Goal: Information Seeking & Learning: Learn about a topic

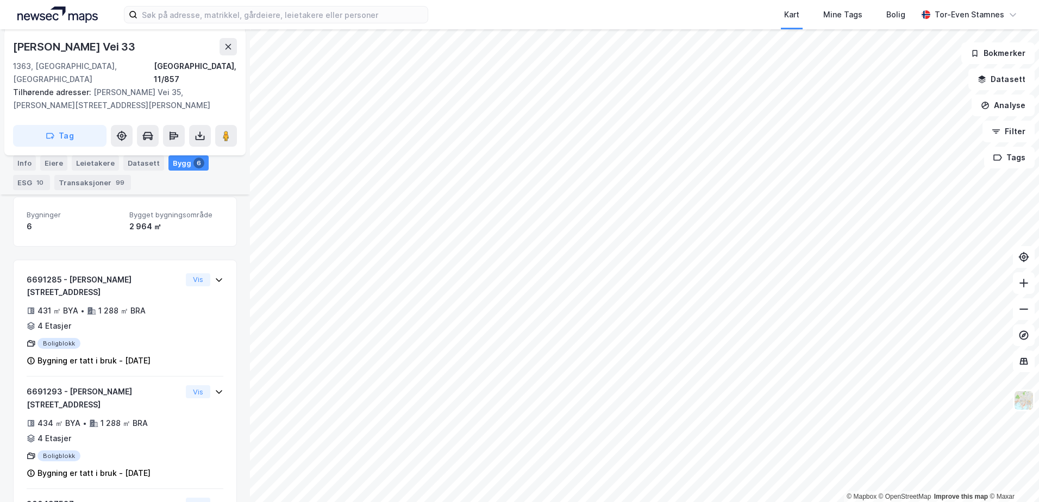
scroll to position [233, 0]
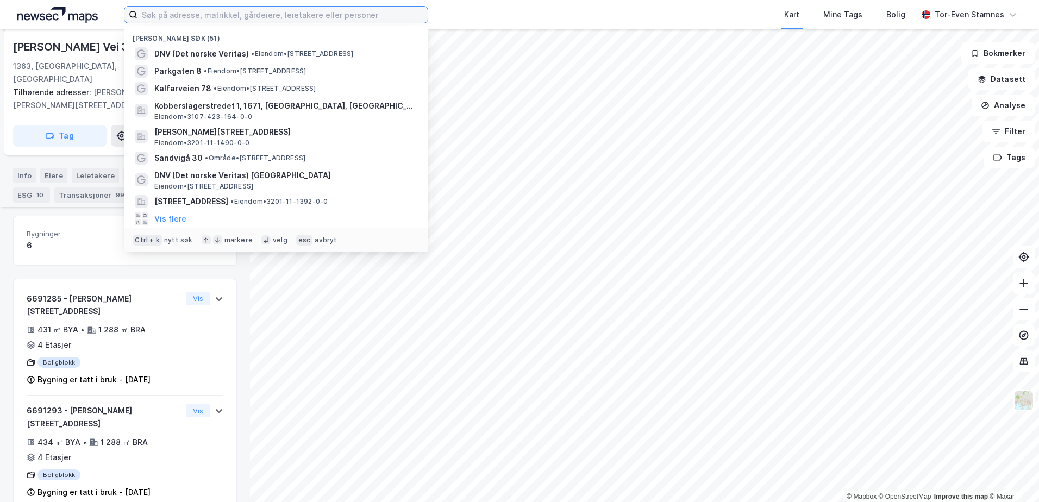
click at [198, 18] on input at bounding box center [283, 15] width 290 height 16
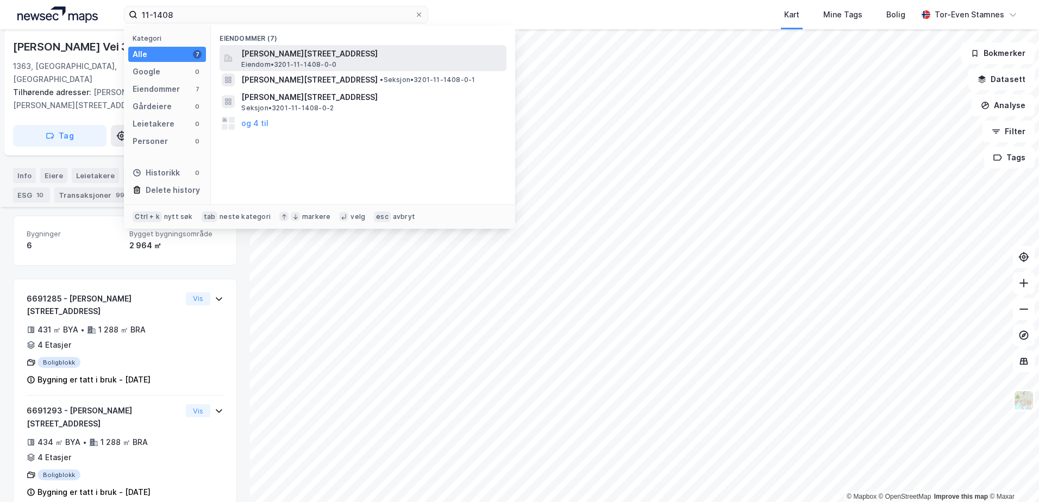
click at [262, 52] on span "[PERSON_NAME][STREET_ADDRESS]" at bounding box center [371, 53] width 261 height 13
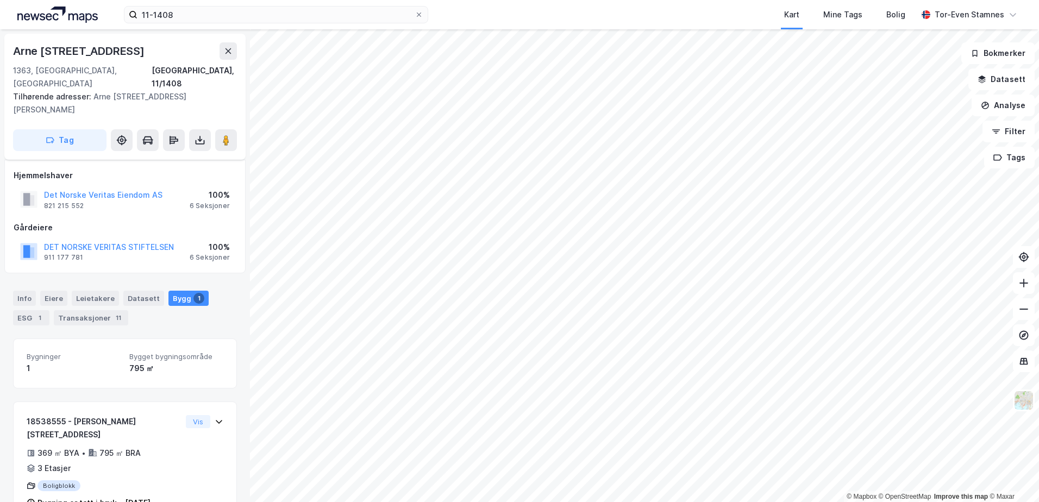
scroll to position [8, 0]
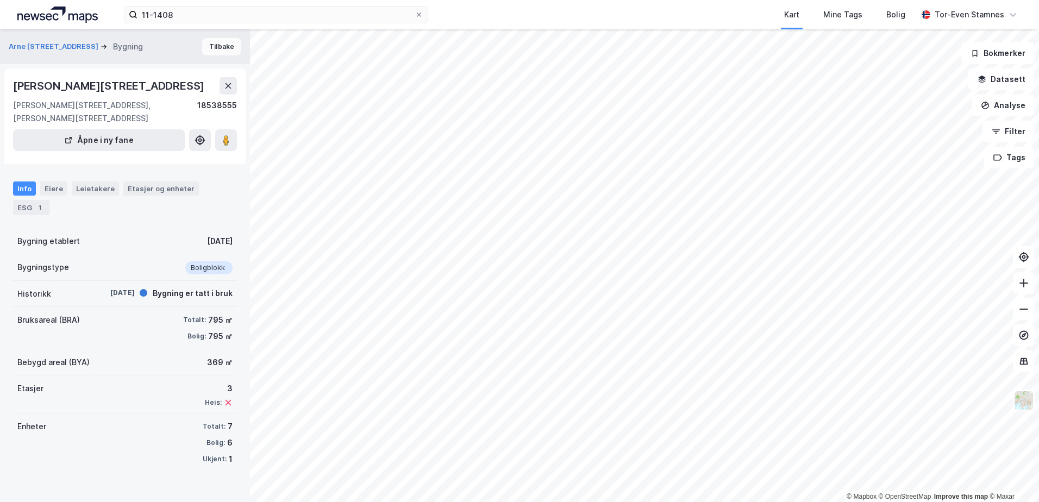
click at [214, 42] on button "Tilbake" at bounding box center [221, 46] width 39 height 17
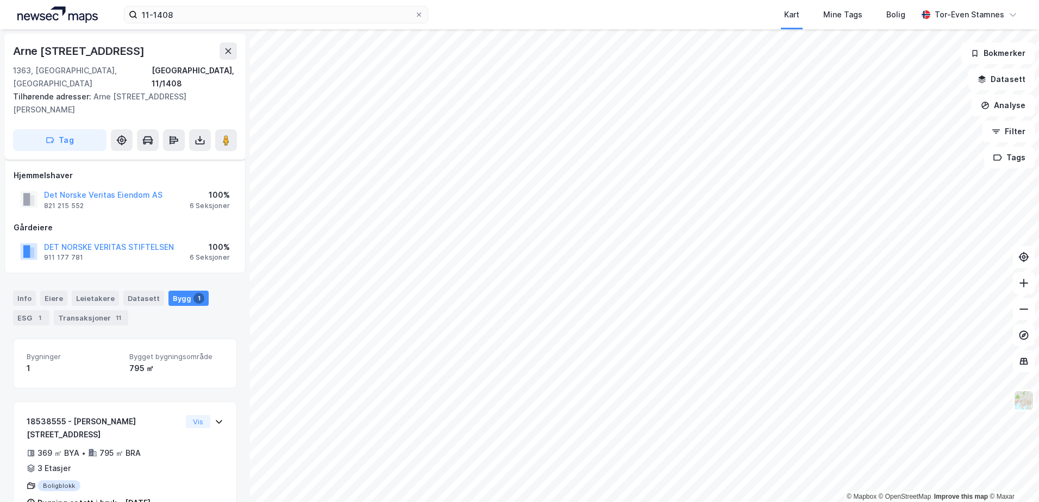
scroll to position [8, 0]
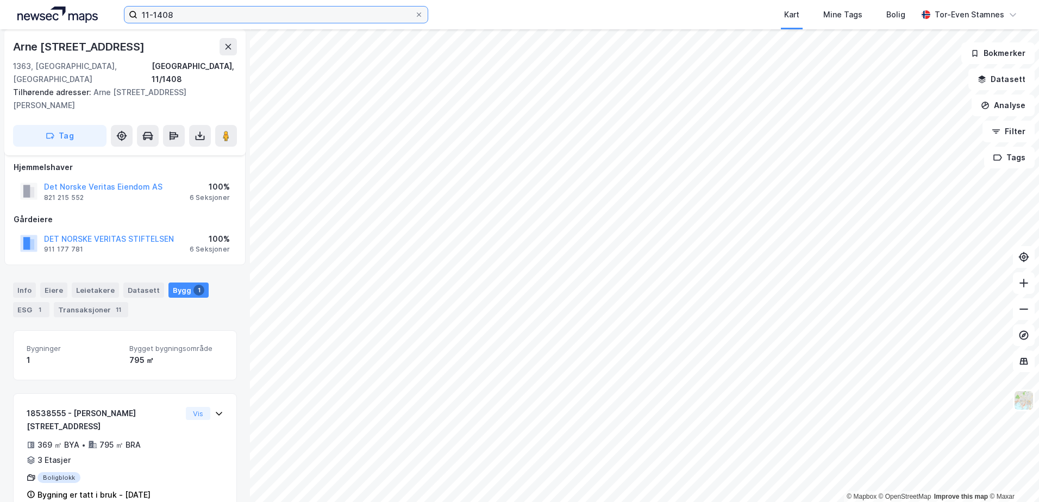
click at [211, 14] on input "11-1408" at bounding box center [276, 15] width 277 height 16
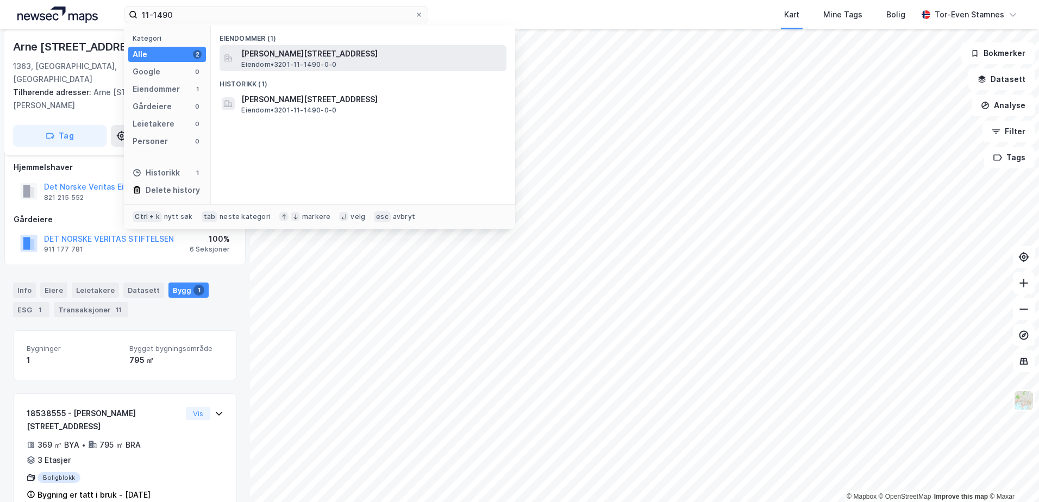
click at [301, 57] on span "[PERSON_NAME][STREET_ADDRESS]" at bounding box center [371, 53] width 261 height 13
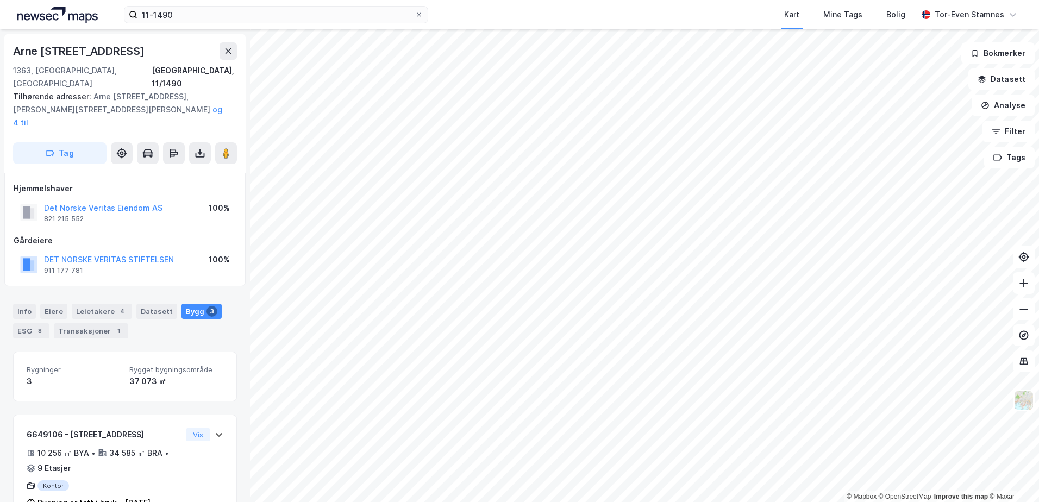
scroll to position [8, 0]
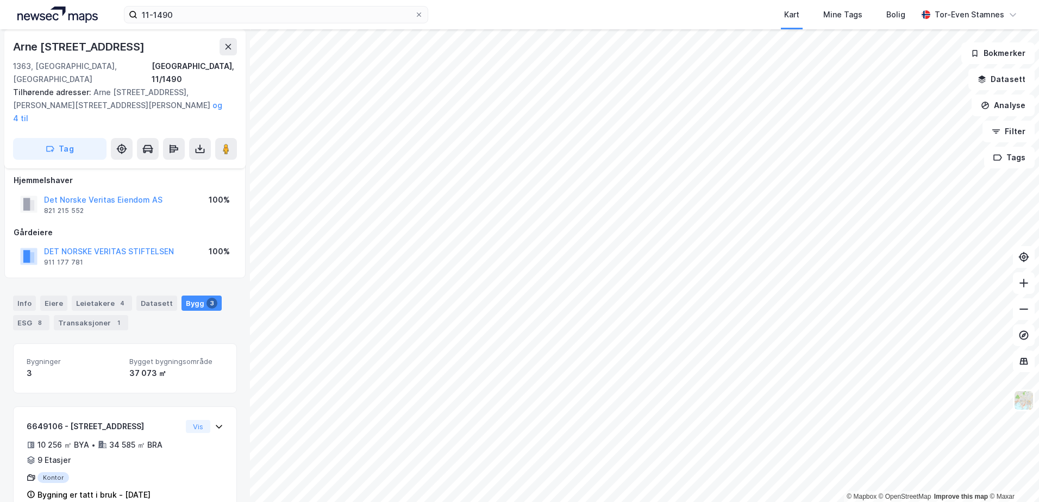
click at [189, 296] on div "Bygg 3" at bounding box center [202, 303] width 40 height 15
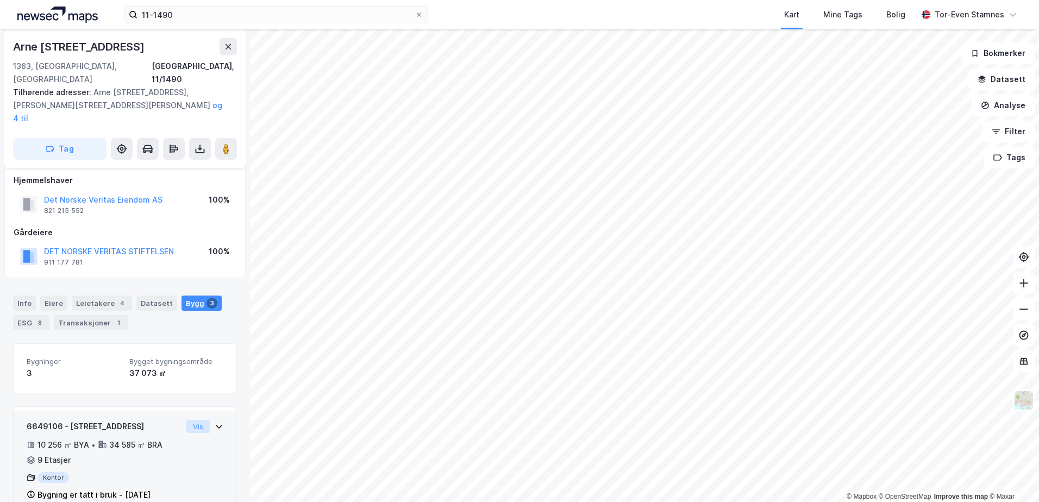
click at [188, 420] on button "Vis" at bounding box center [198, 426] width 24 height 13
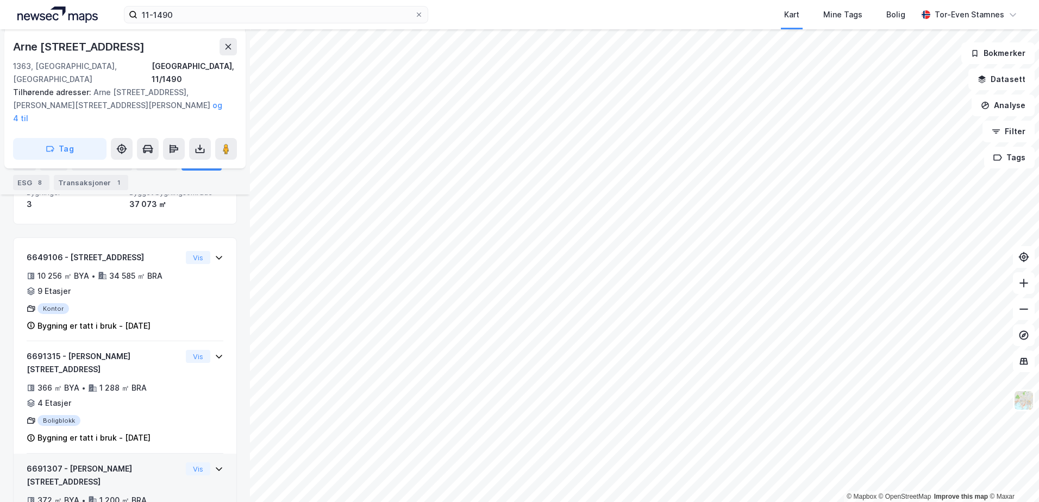
scroll to position [207, 0]
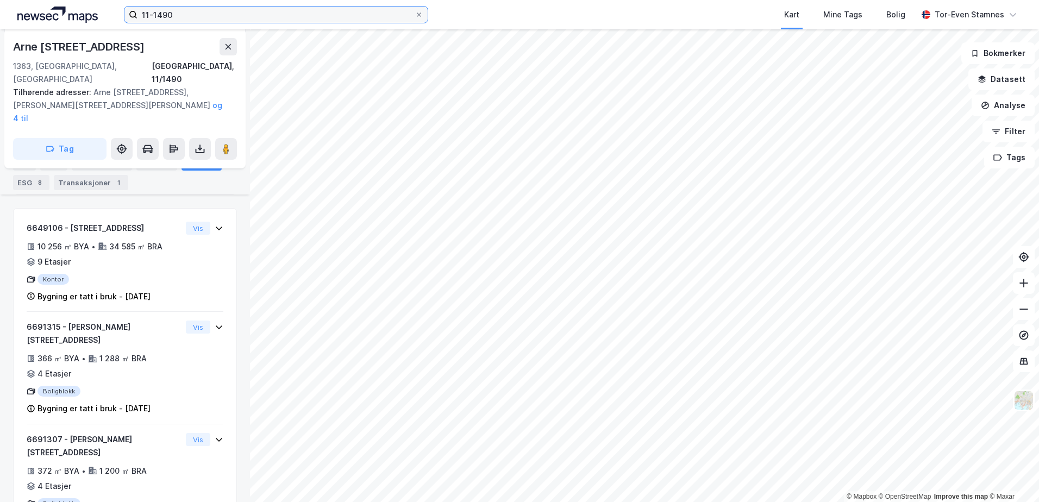
click at [185, 11] on input "11-1490" at bounding box center [276, 15] width 277 height 16
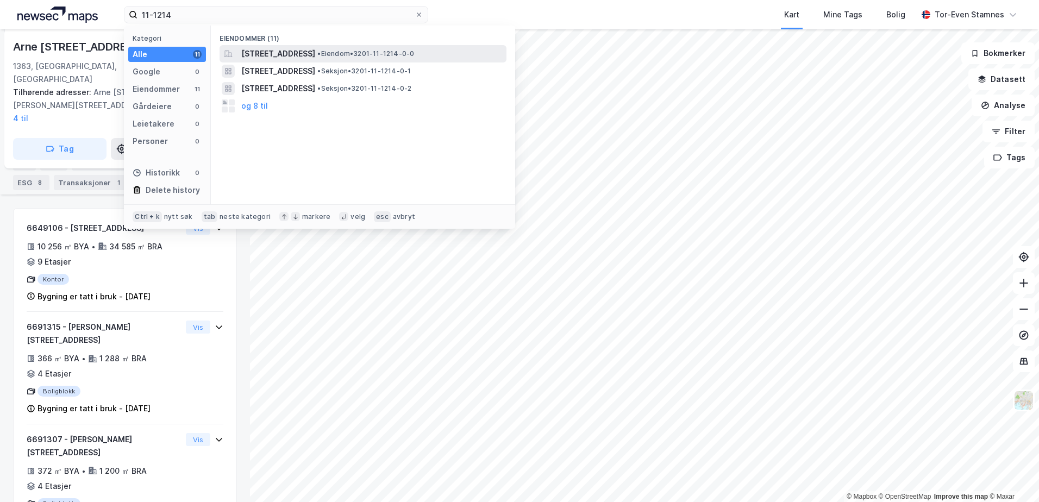
click at [315, 55] on span "[STREET_ADDRESS]" at bounding box center [278, 53] width 74 height 13
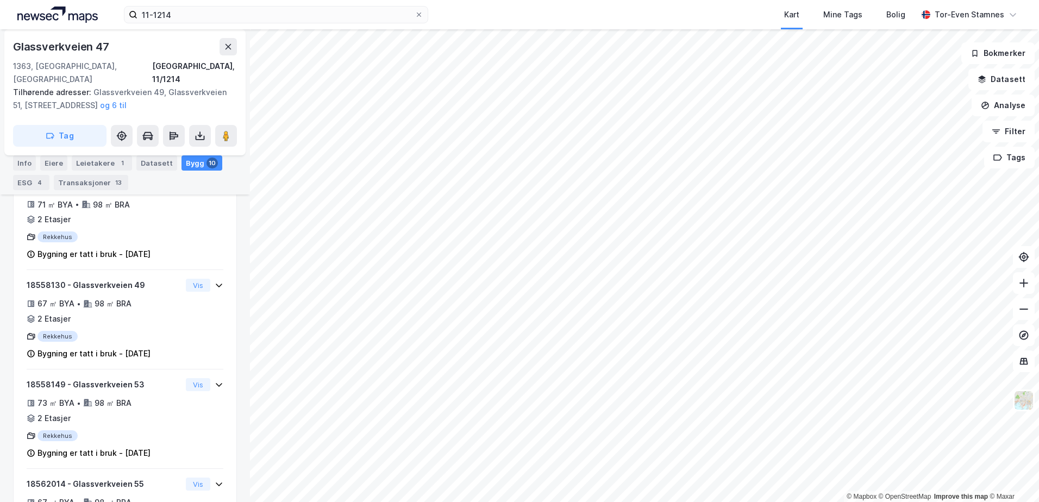
scroll to position [722, 0]
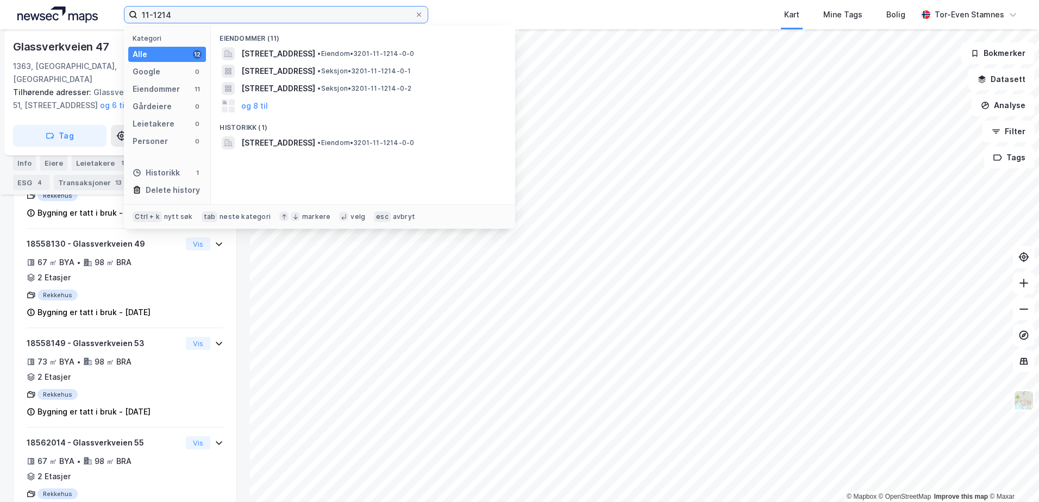
click at [189, 17] on input "11-1214" at bounding box center [276, 15] width 277 height 16
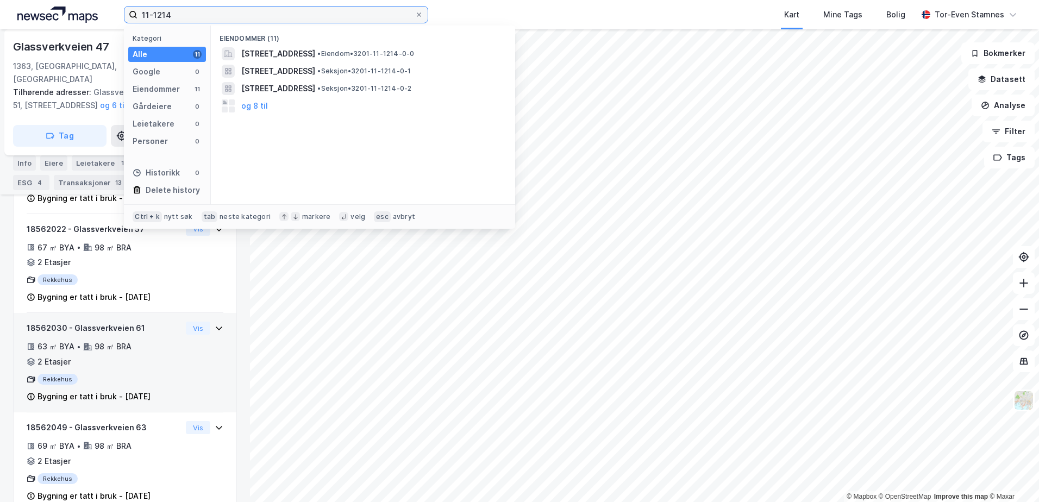
scroll to position [1049, 0]
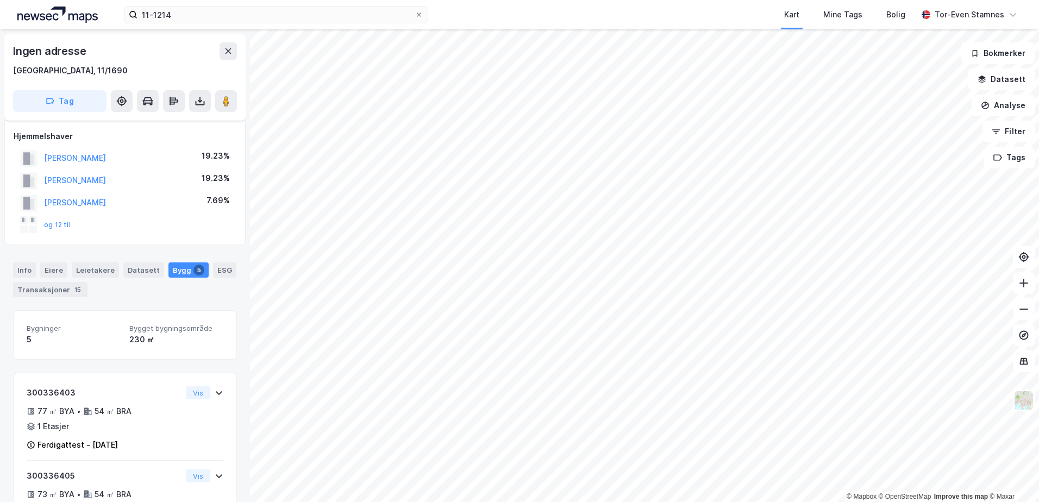
scroll to position [308, 0]
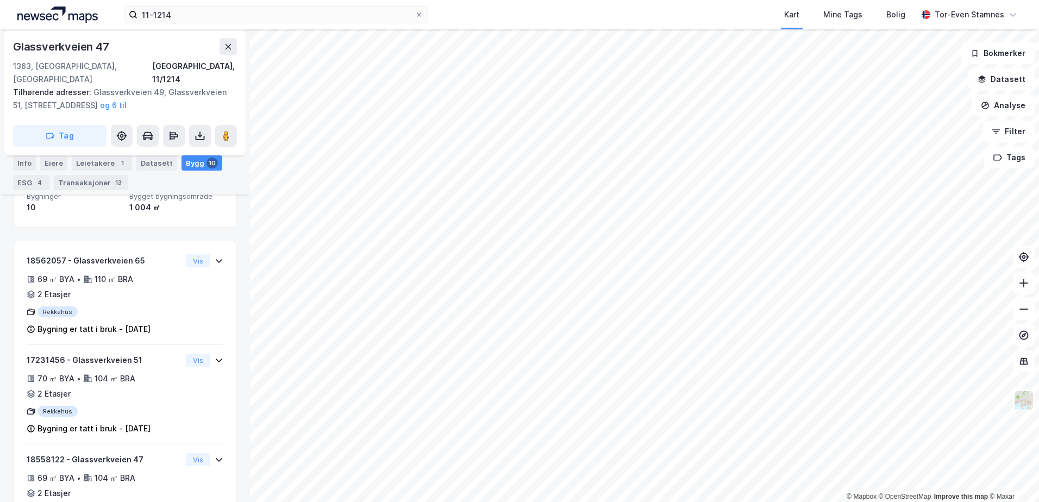
scroll to position [325, 0]
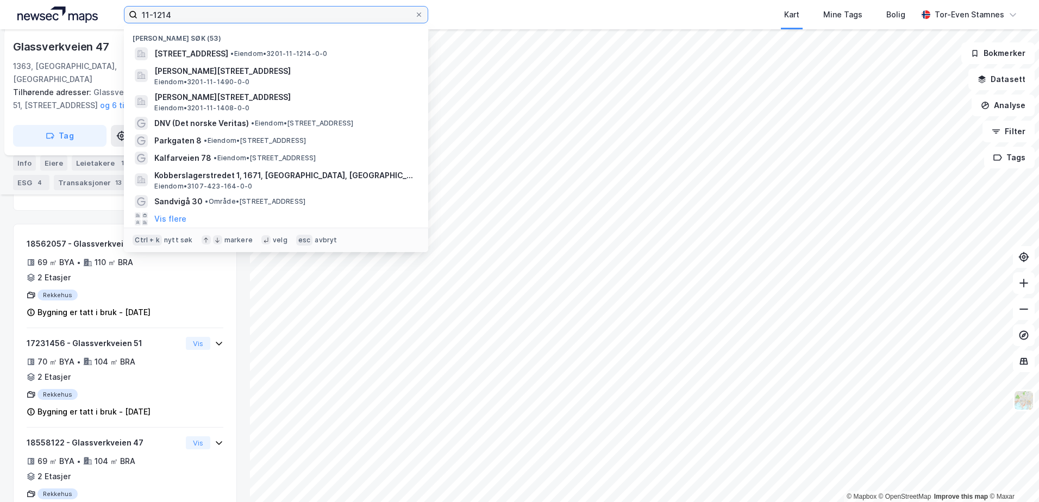
click at [186, 21] on input "11-1214" at bounding box center [276, 15] width 277 height 16
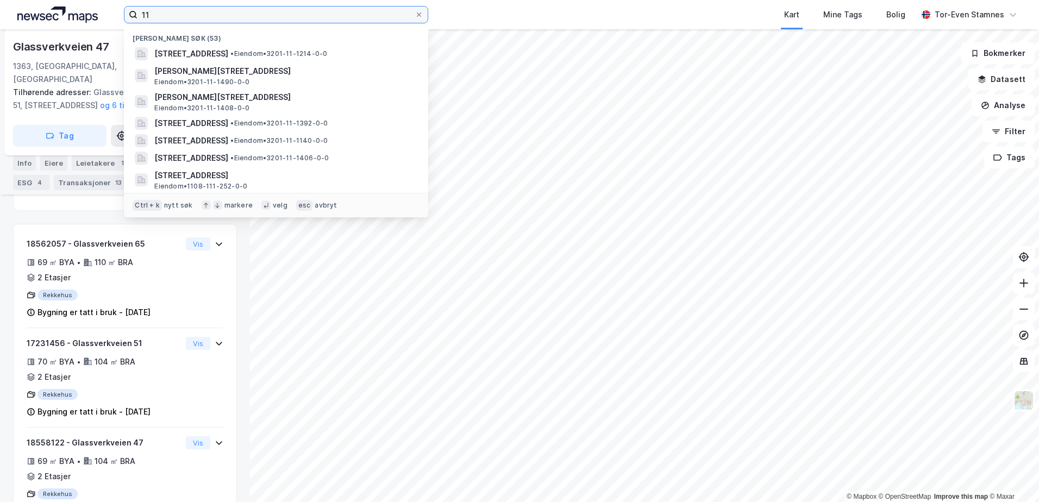
type input "1"
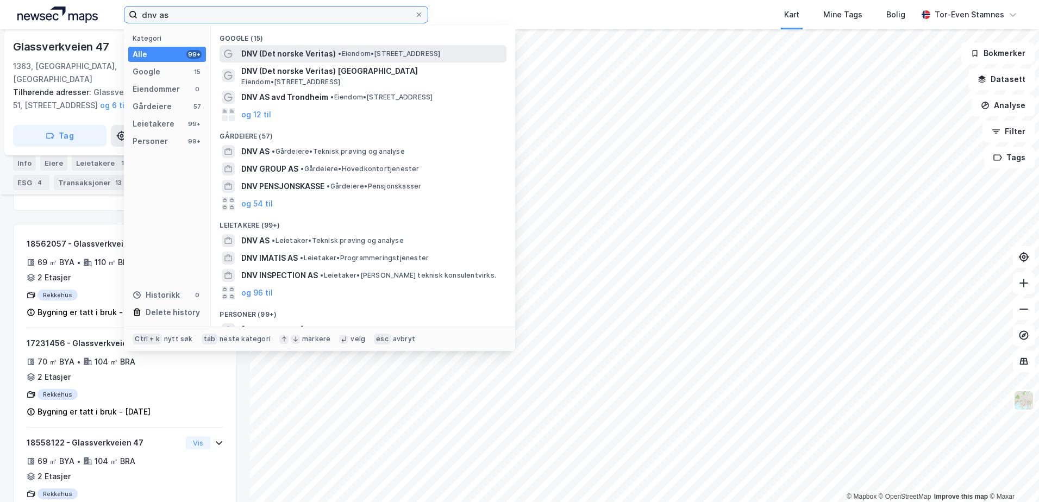
type input "dnv as"
click at [291, 57] on span "DNV (Det norske Veritas)" at bounding box center [288, 53] width 95 height 13
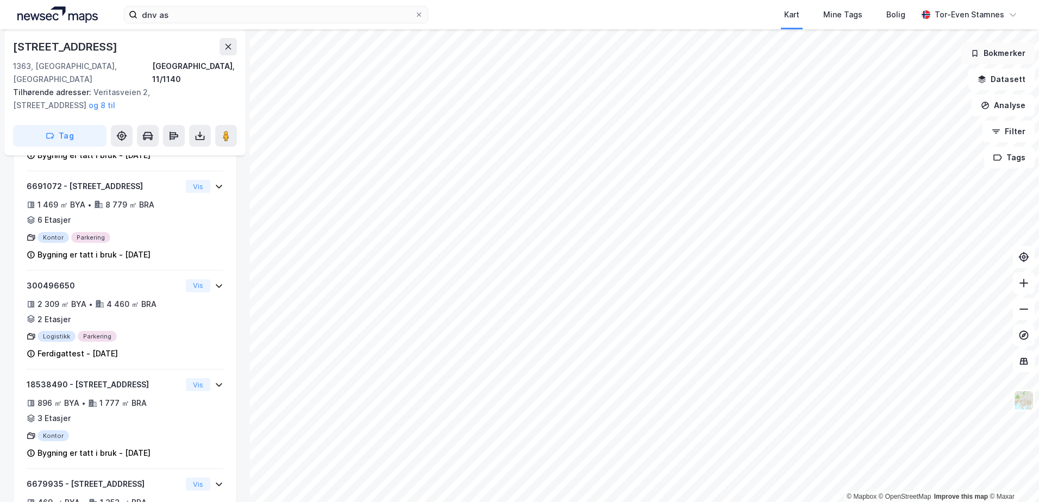
scroll to position [240, 0]
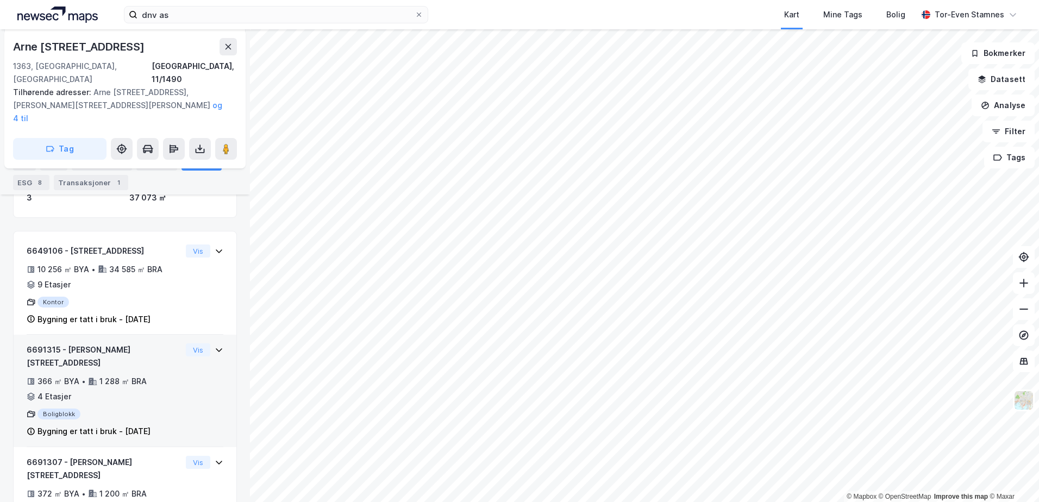
scroll to position [207, 0]
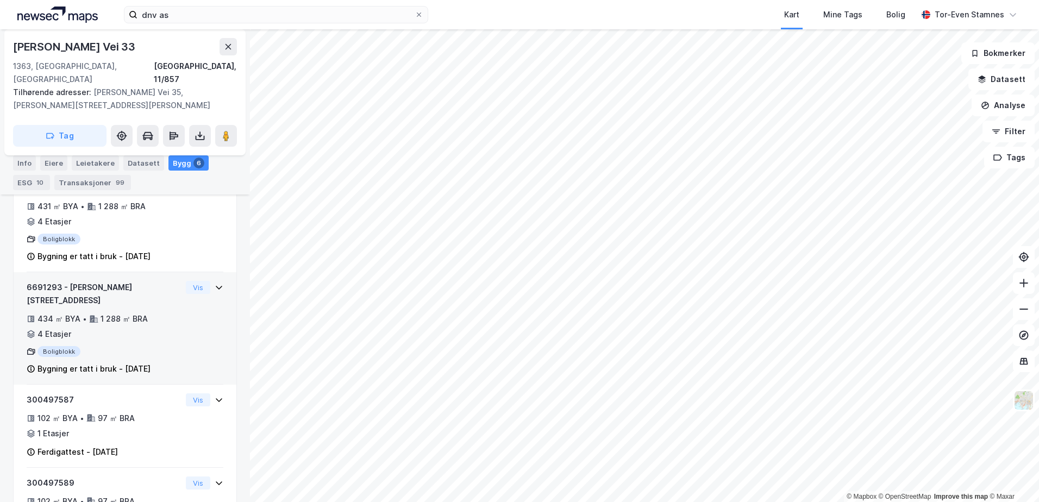
scroll to position [386, 0]
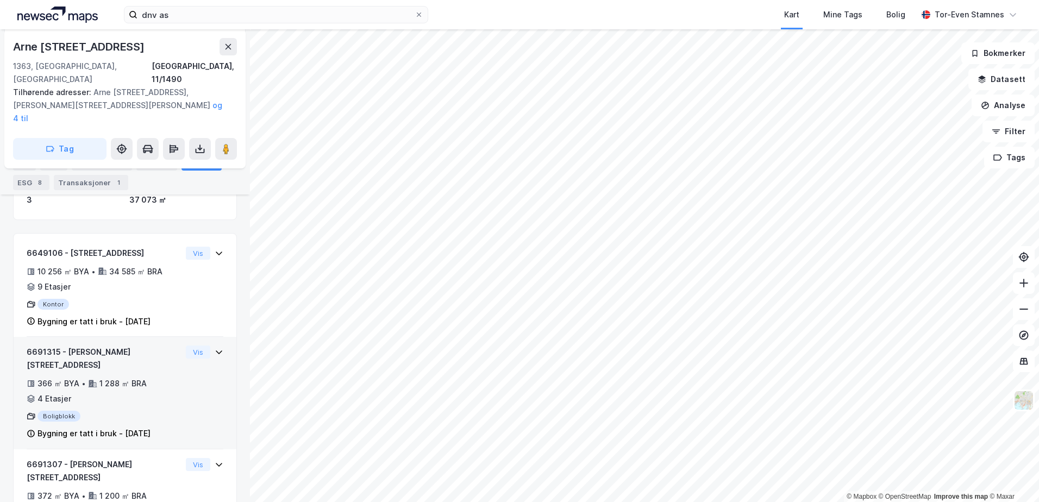
scroll to position [207, 0]
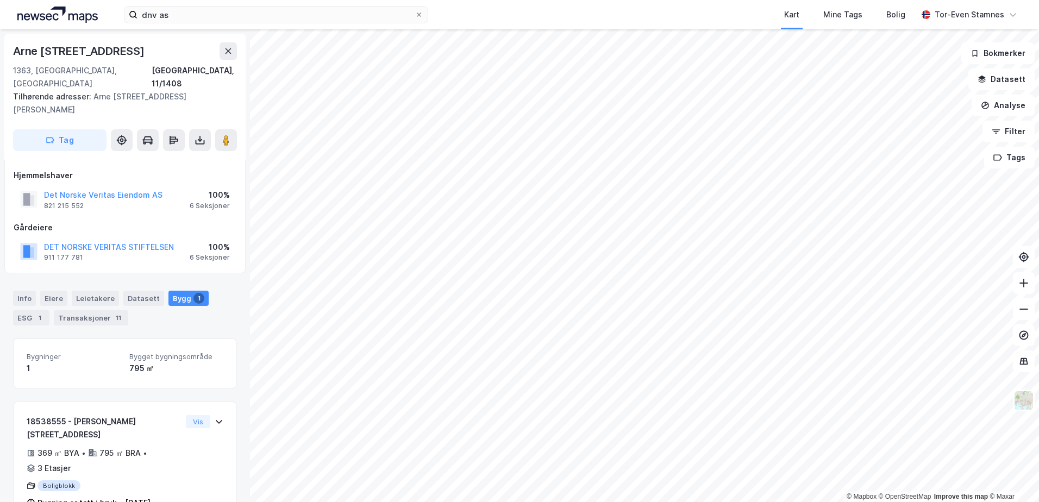
scroll to position [8, 0]
